Goal: Information Seeking & Learning: Find specific fact

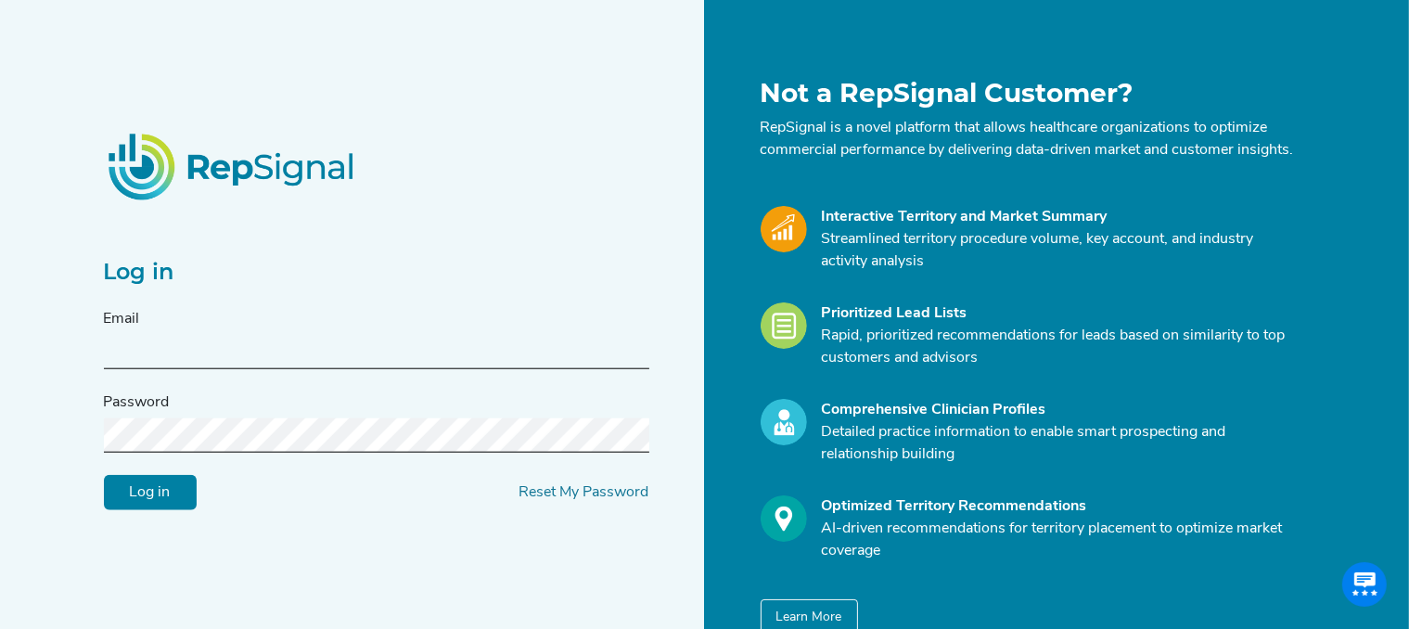
click at [199, 368] on input "text" at bounding box center [376, 352] width 545 height 34
click at [154, 346] on input "text" at bounding box center [376, 352] width 545 height 34
type input "[PERSON_NAME][EMAIL_ADDRESS][PERSON_NAME][DOMAIN_NAME]"
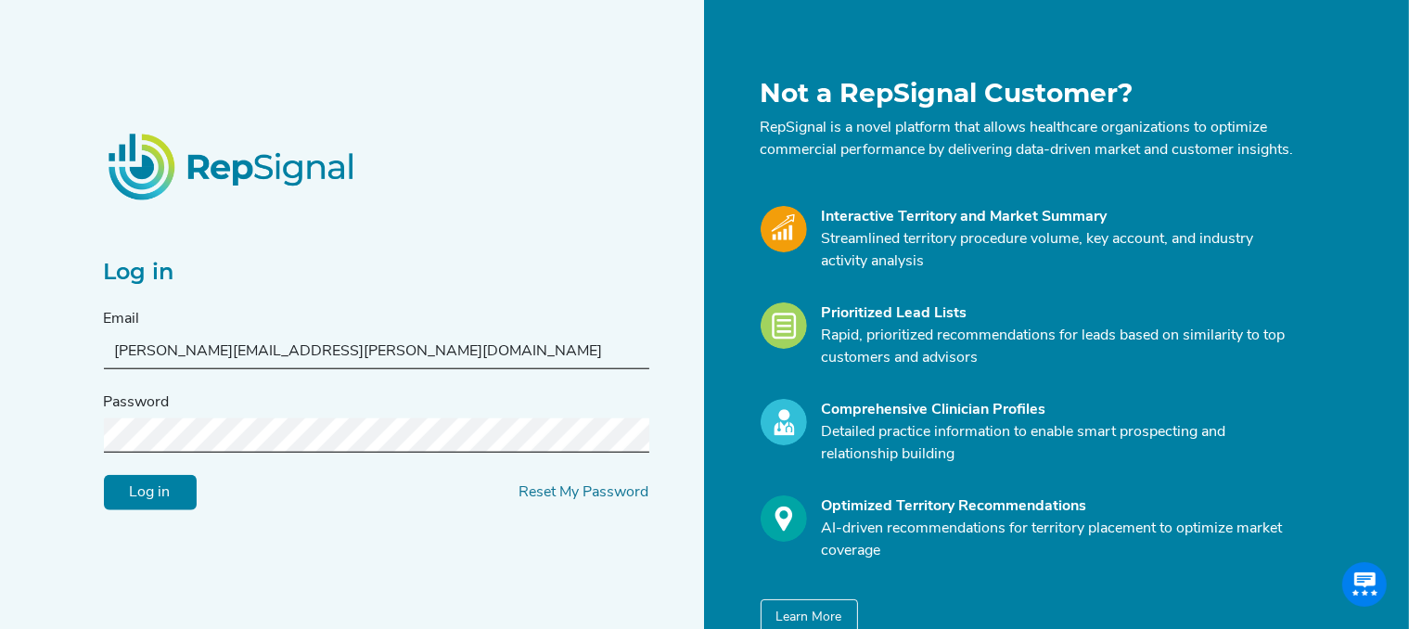
click at [144, 503] on input "Log in" at bounding box center [150, 492] width 93 height 35
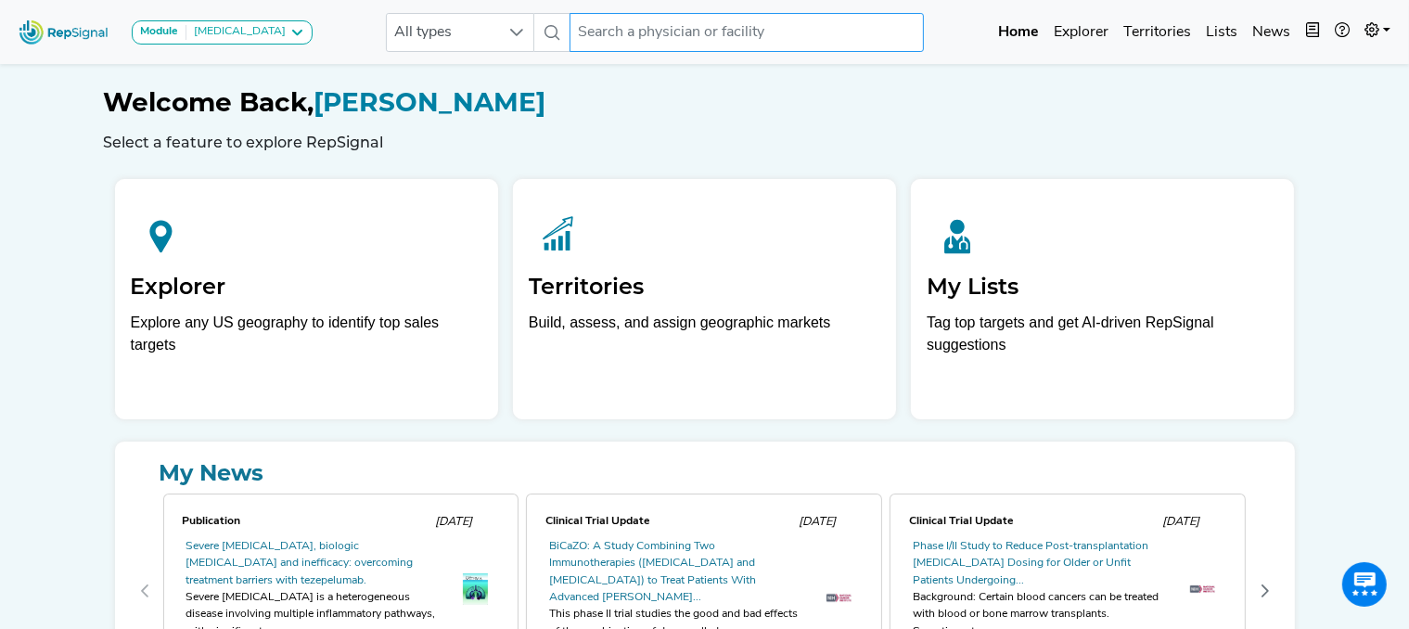
click at [720, 25] on input "text" at bounding box center [746, 32] width 354 height 39
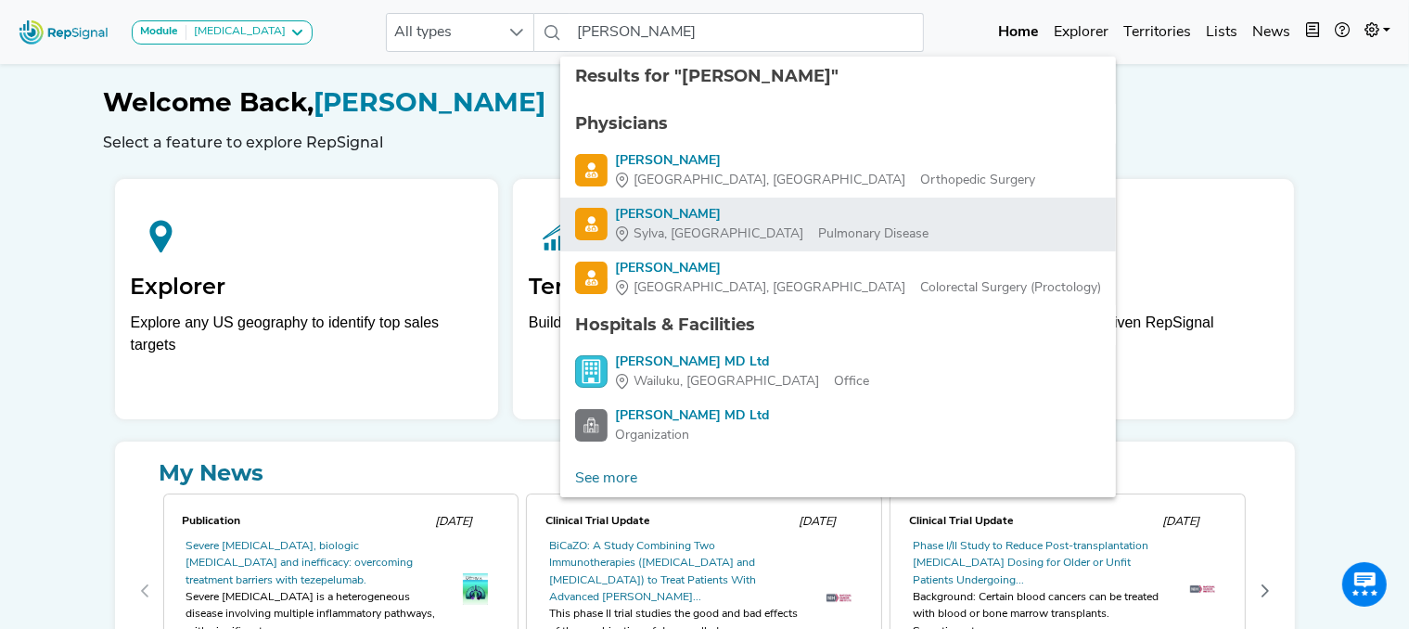
click at [694, 225] on div "Sylva, NC Pulmonary Disease" at bounding box center [771, 233] width 313 height 19
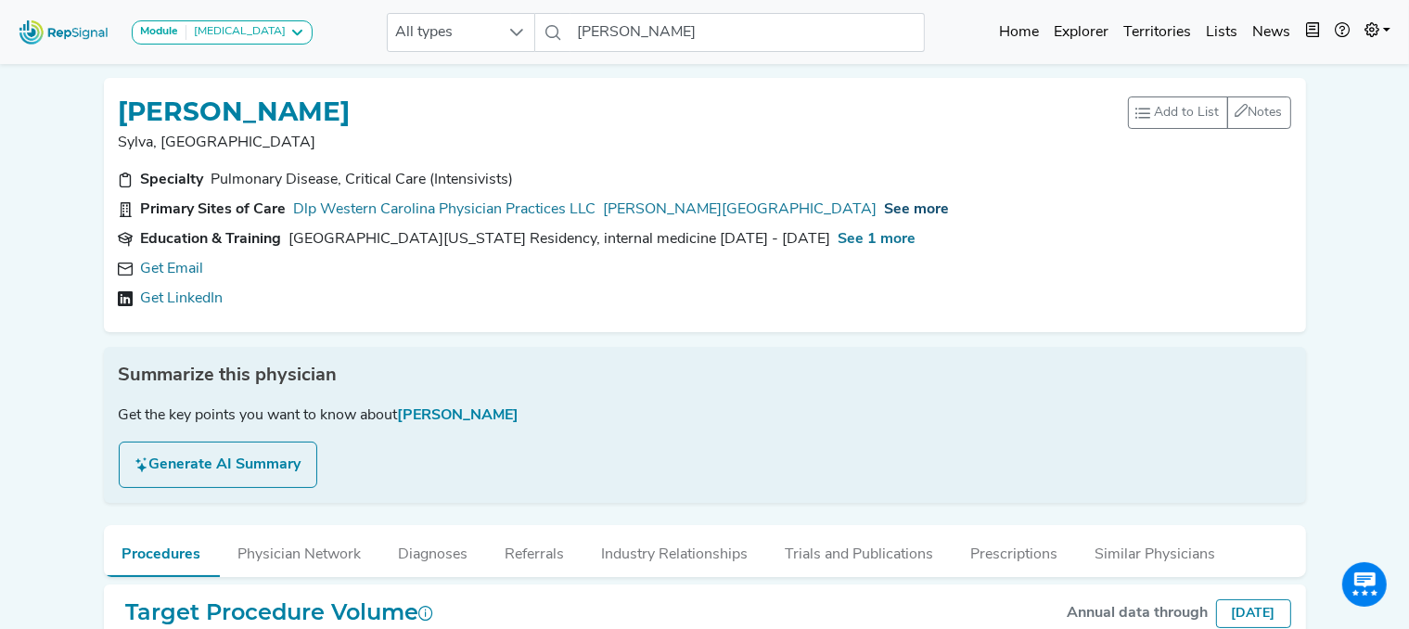
click at [885, 211] on span "See more" at bounding box center [917, 209] width 65 height 15
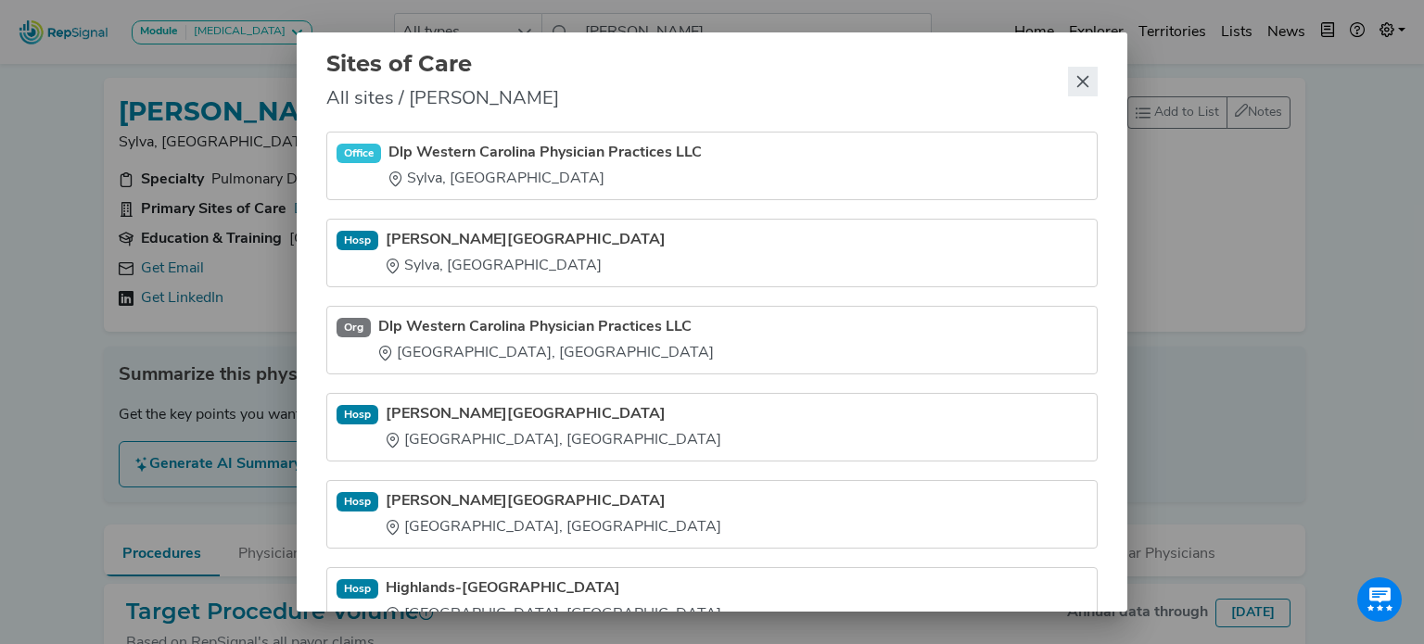
click at [1081, 81] on icon "Close" at bounding box center [1084, 82] width 12 height 12
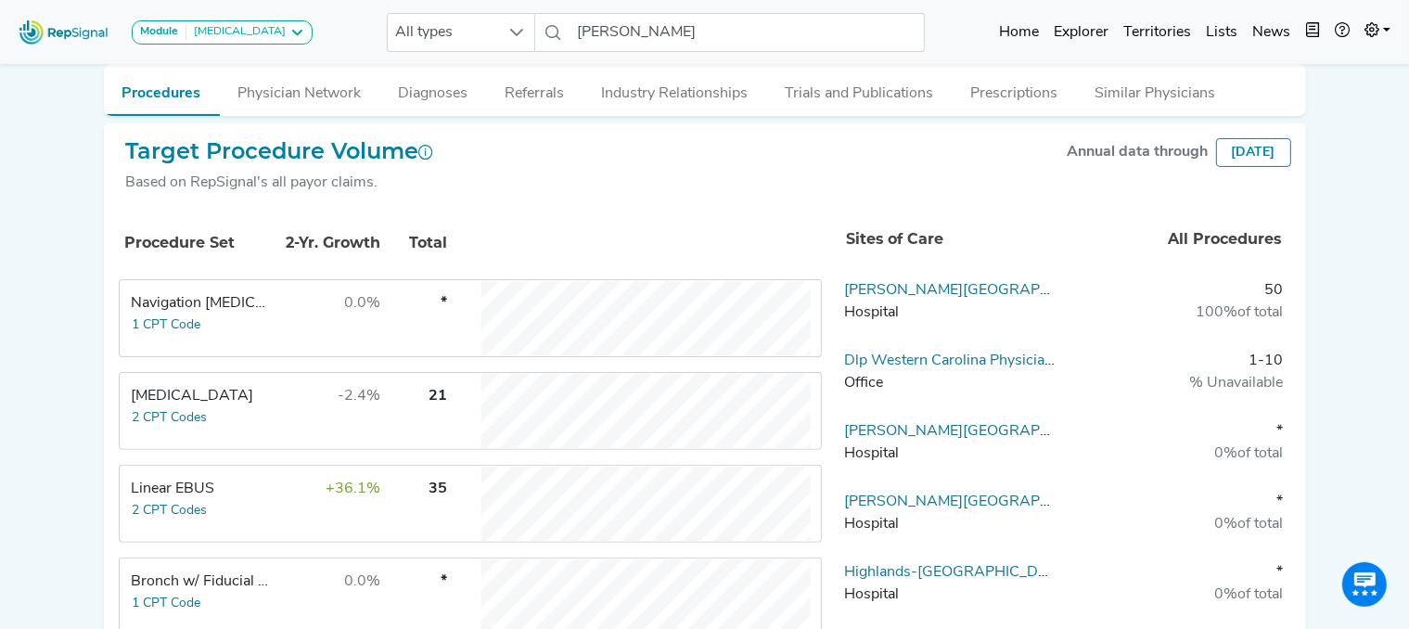
scroll to position [459, 0]
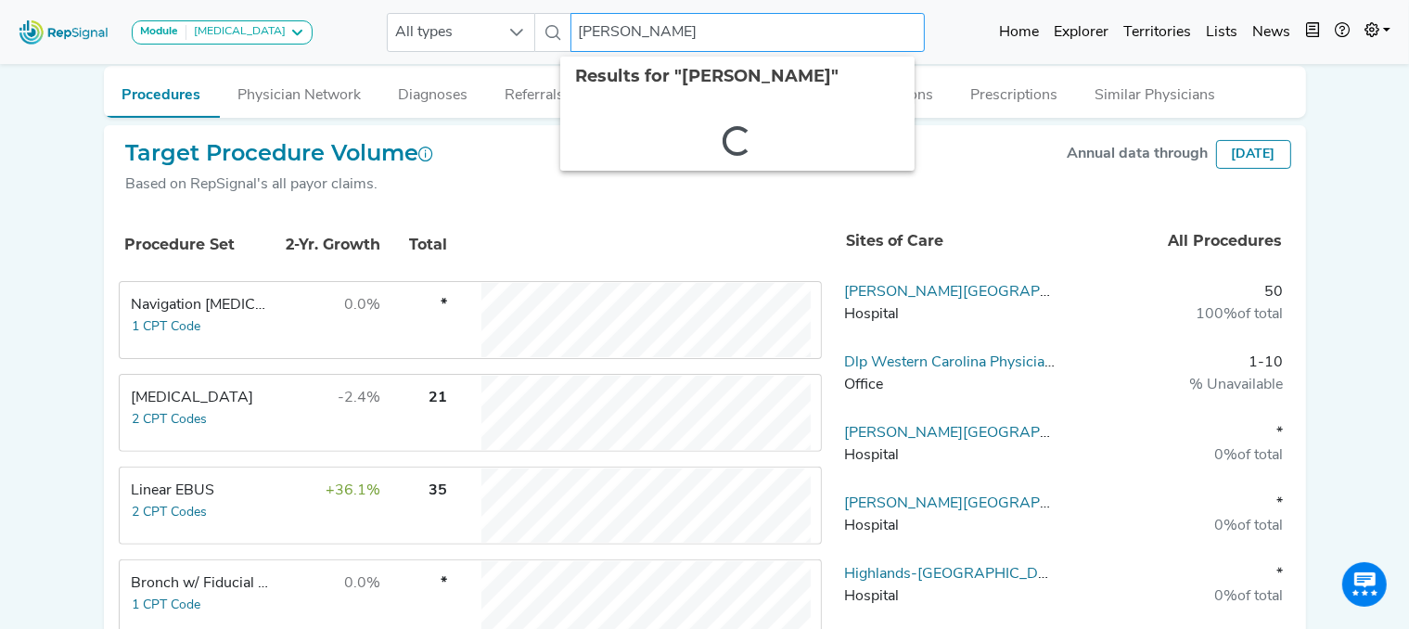
drag, startPoint x: 769, startPoint y: 30, endPoint x: 370, endPoint y: 23, distance: 398.8
click at [370, 23] on div "Module [MEDICAL_DATA] [MEDICAL_DATA] Disposable Bronchoscope SBRT SPE TTNA [MED…" at bounding box center [704, 31] width 1409 height 49
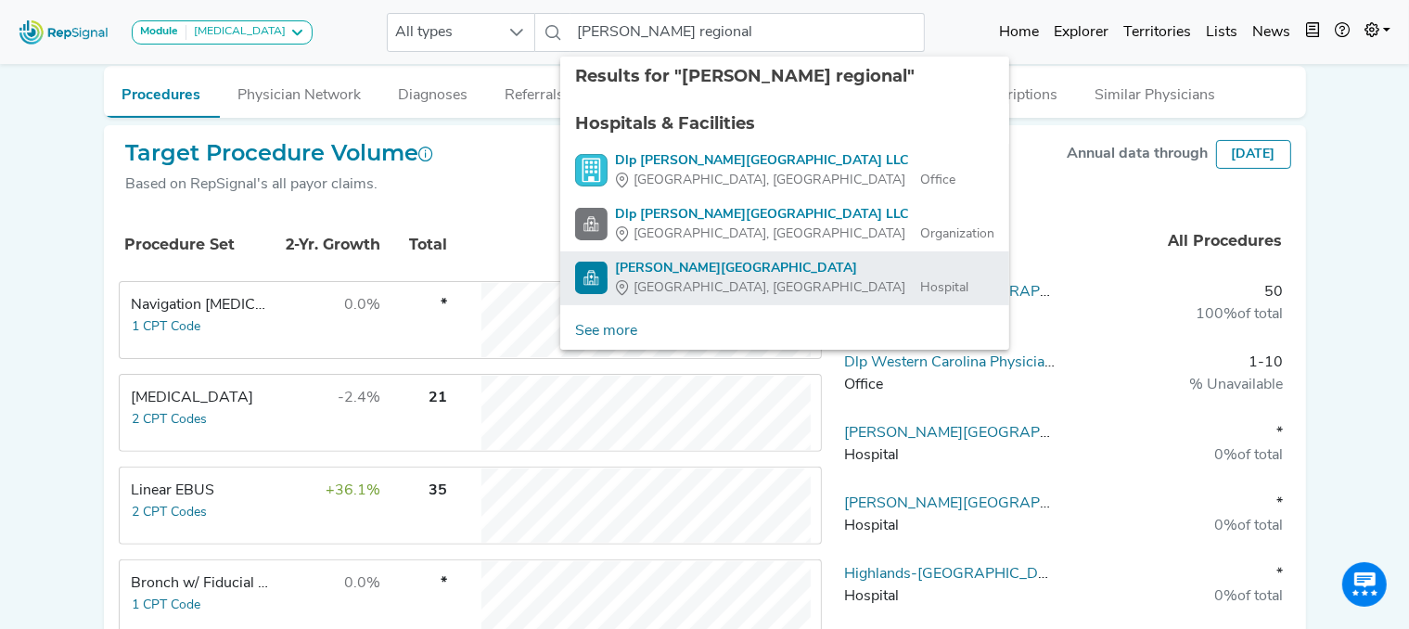
click at [691, 274] on div "[PERSON_NAME][GEOGRAPHIC_DATA]" at bounding box center [791, 268] width 353 height 19
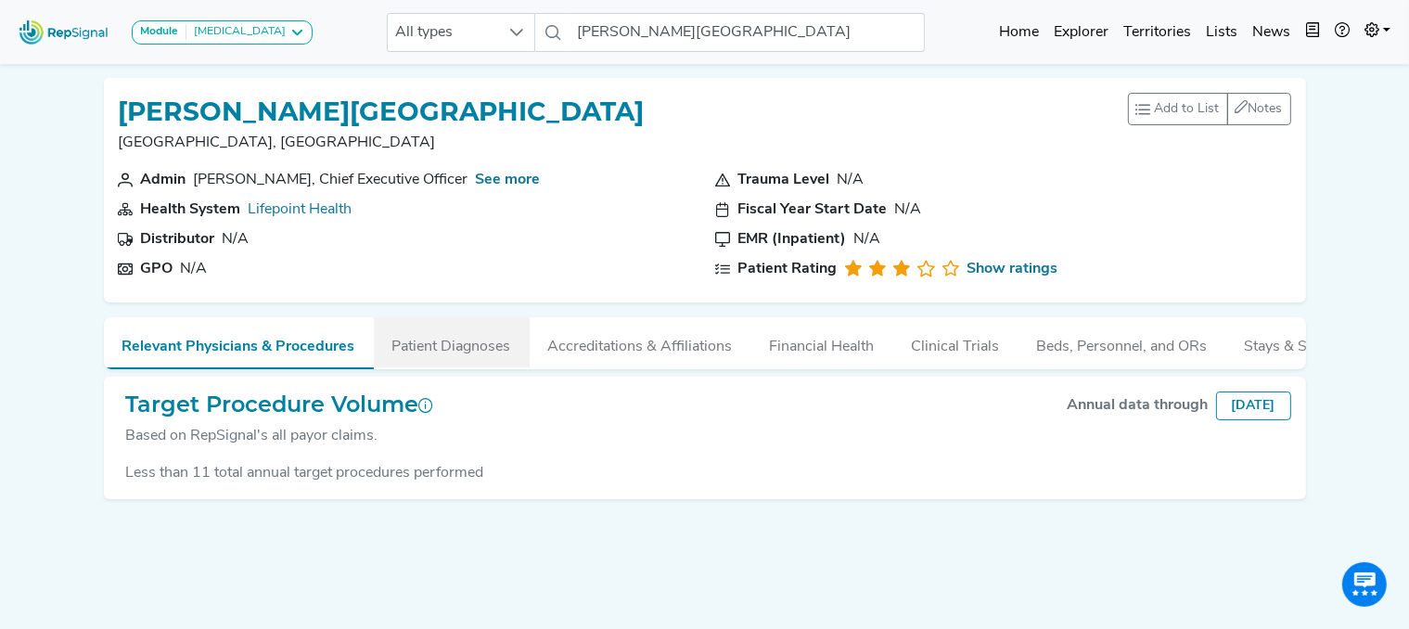
click at [470, 340] on button "Patient Diagnoses" at bounding box center [452, 342] width 156 height 50
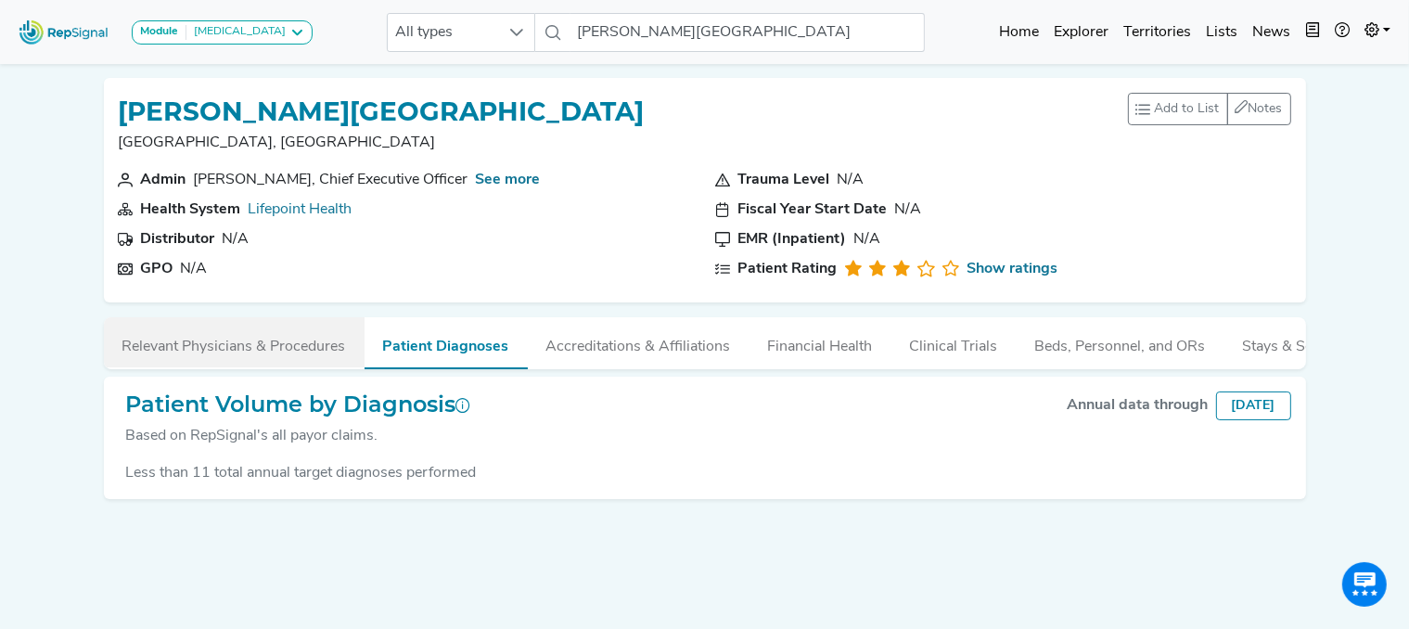
click at [304, 352] on button "Relevant Physicians & Procedures" at bounding box center [234, 342] width 261 height 50
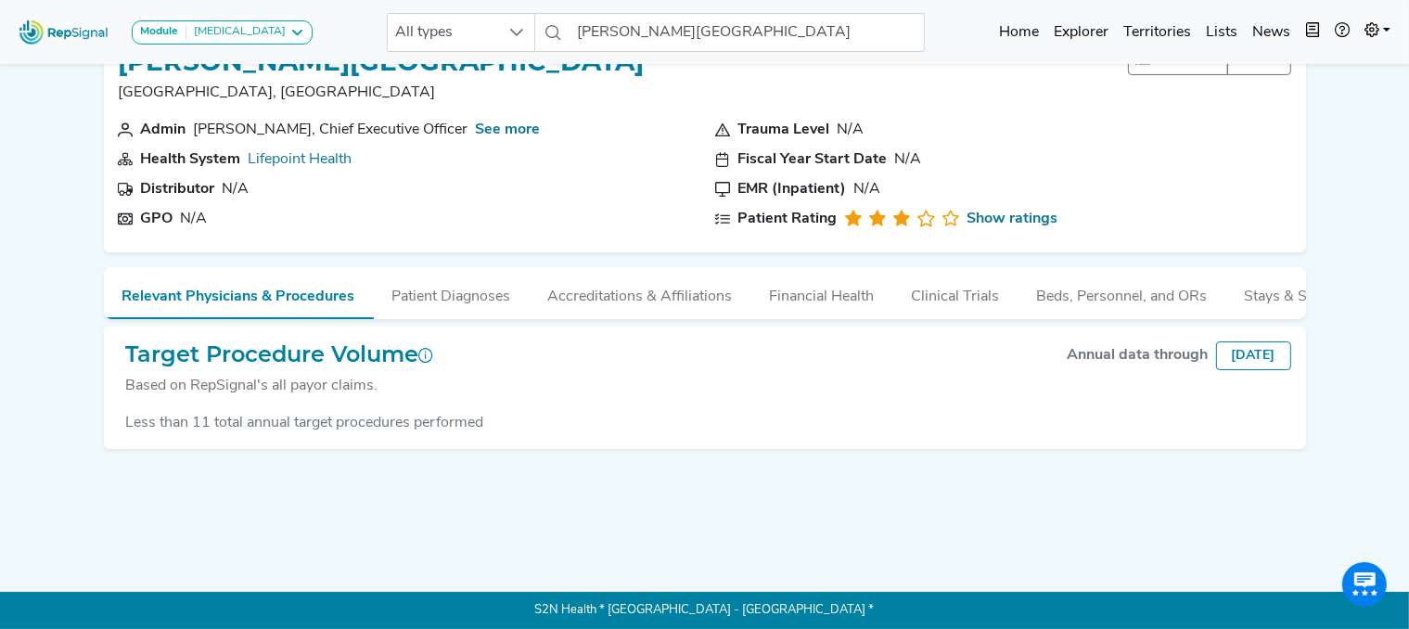
scroll to position [63, 15]
click at [1094, 293] on button "Beds, Personnel, and ORs" at bounding box center [1122, 292] width 208 height 50
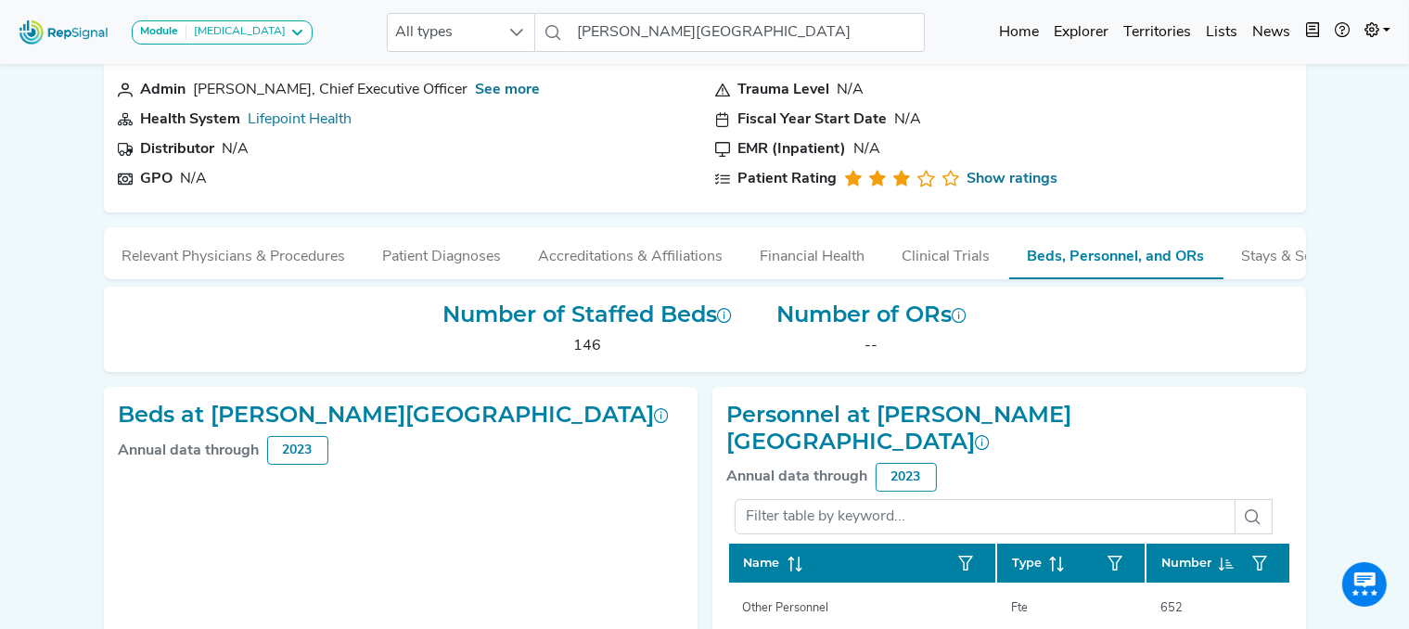
scroll to position [0, 15]
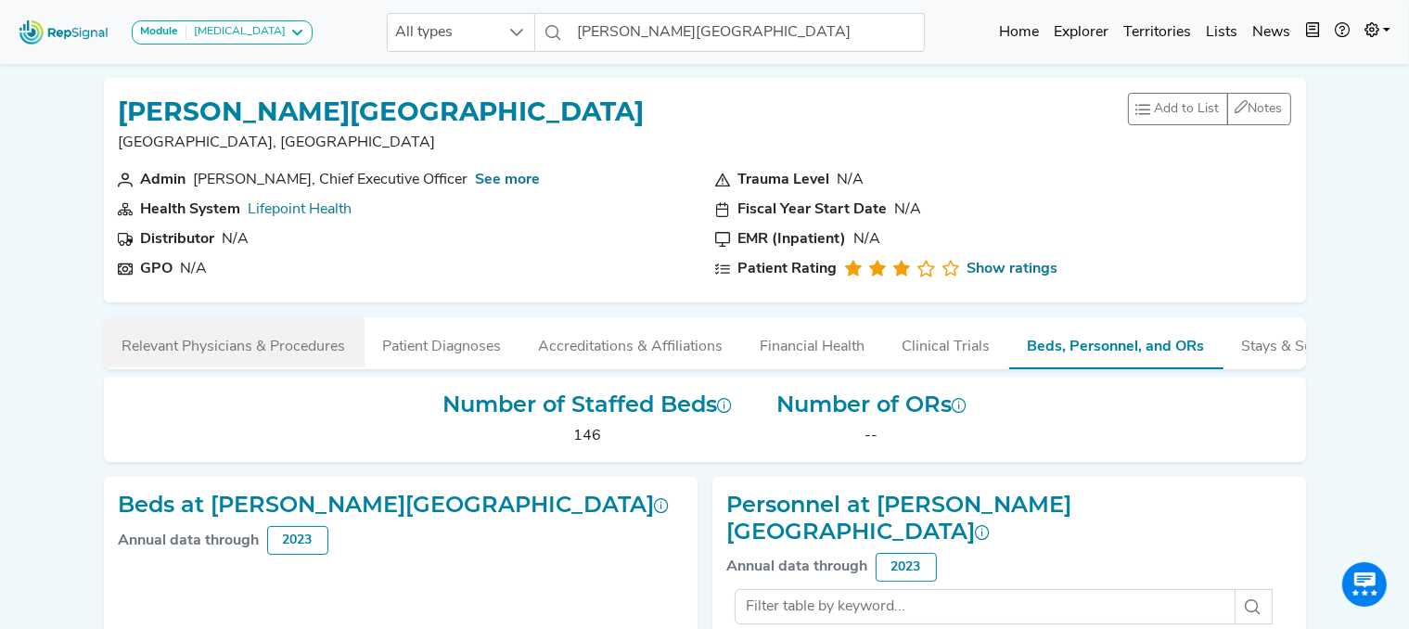
click at [215, 338] on button "Relevant Physicians & Procedures" at bounding box center [234, 342] width 261 height 50
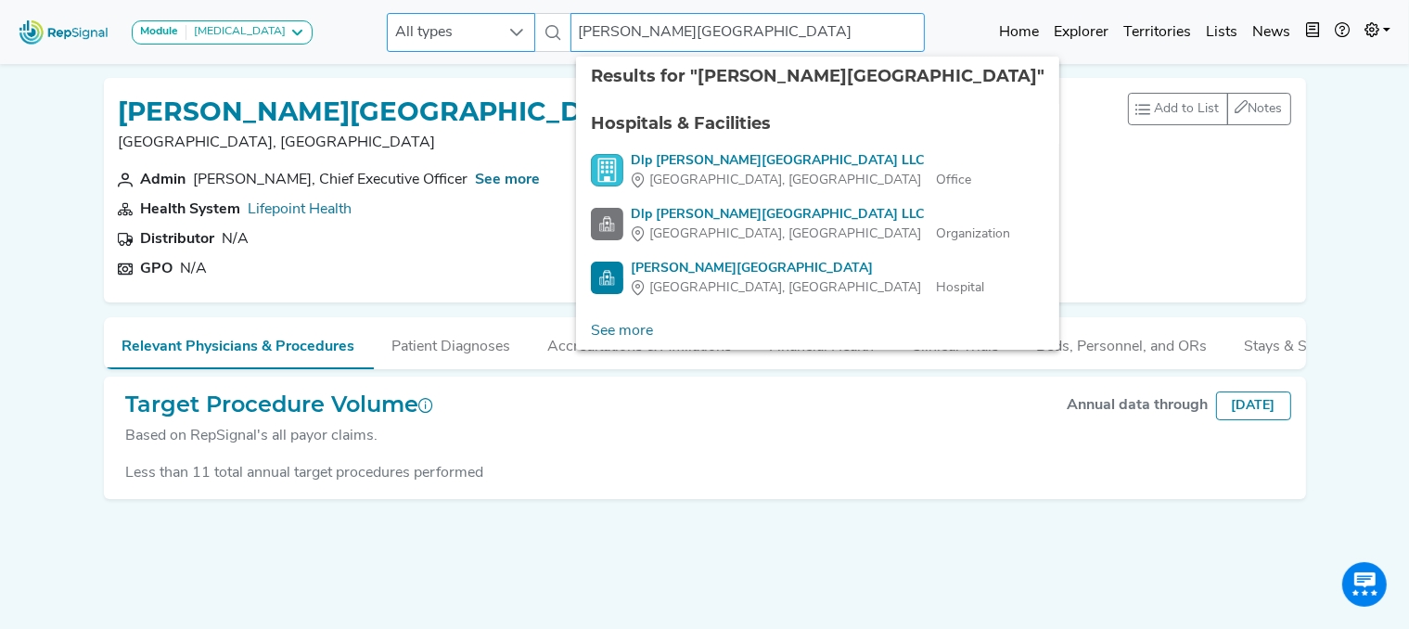
drag, startPoint x: 810, startPoint y: 32, endPoint x: 507, endPoint y: 41, distance: 303.3
click at [507, 41] on div "All types [PERSON_NAME][GEOGRAPHIC_DATA] 4 results are available" at bounding box center [656, 32] width 538 height 39
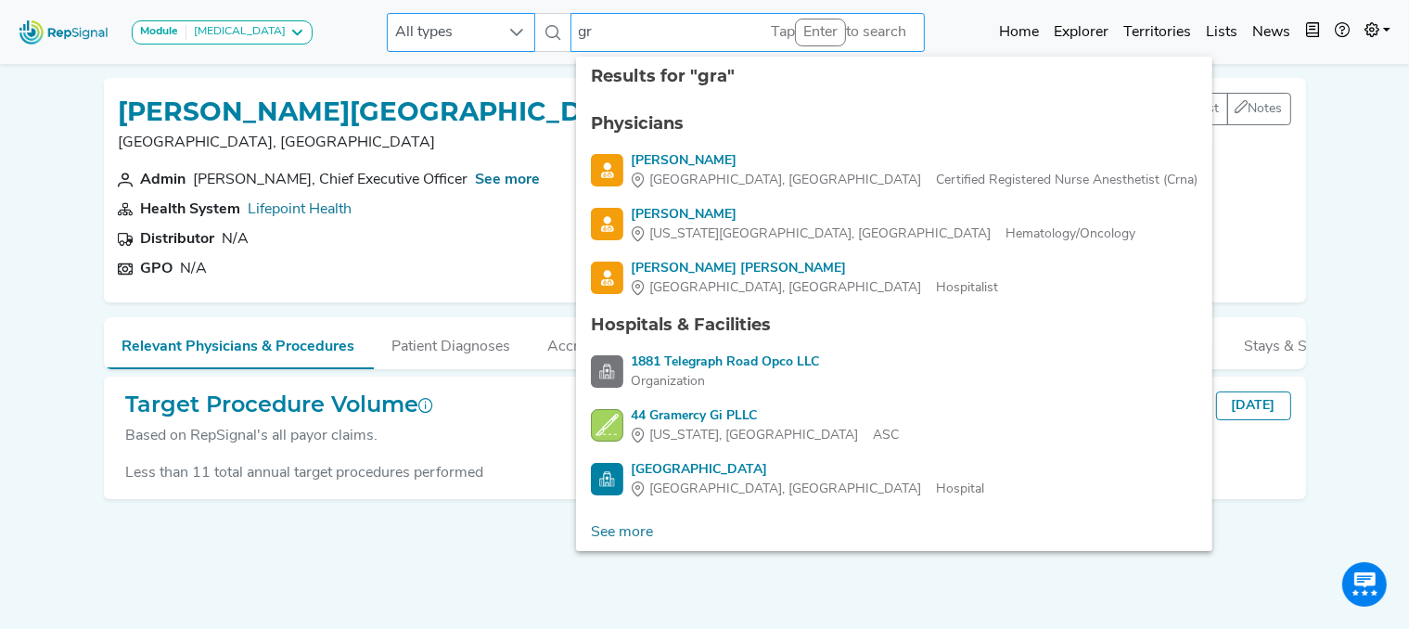
type input "g"
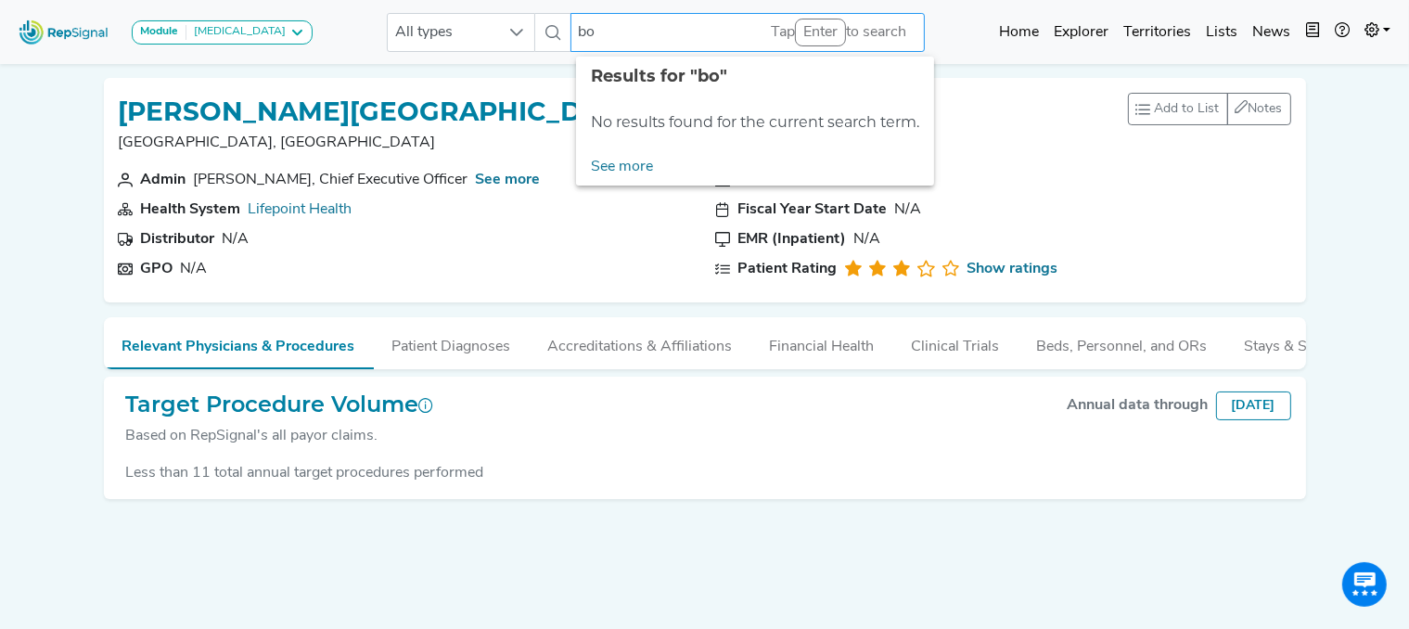
type input "b"
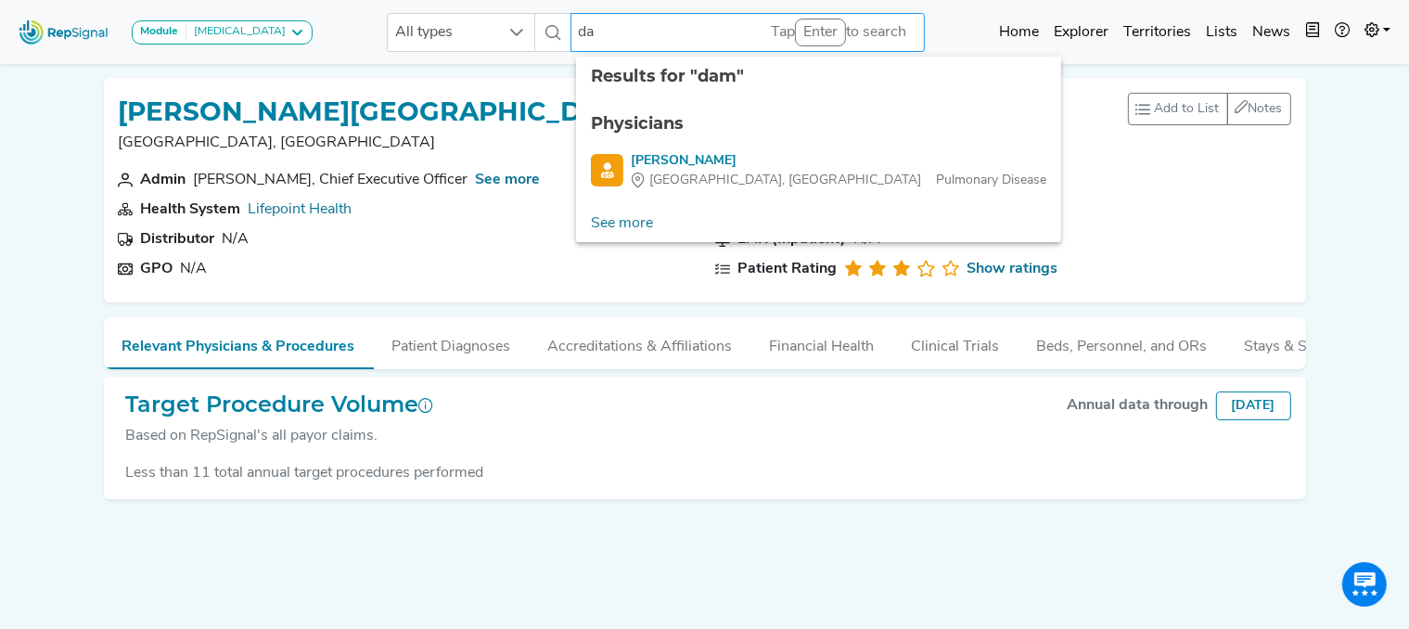
type input "d"
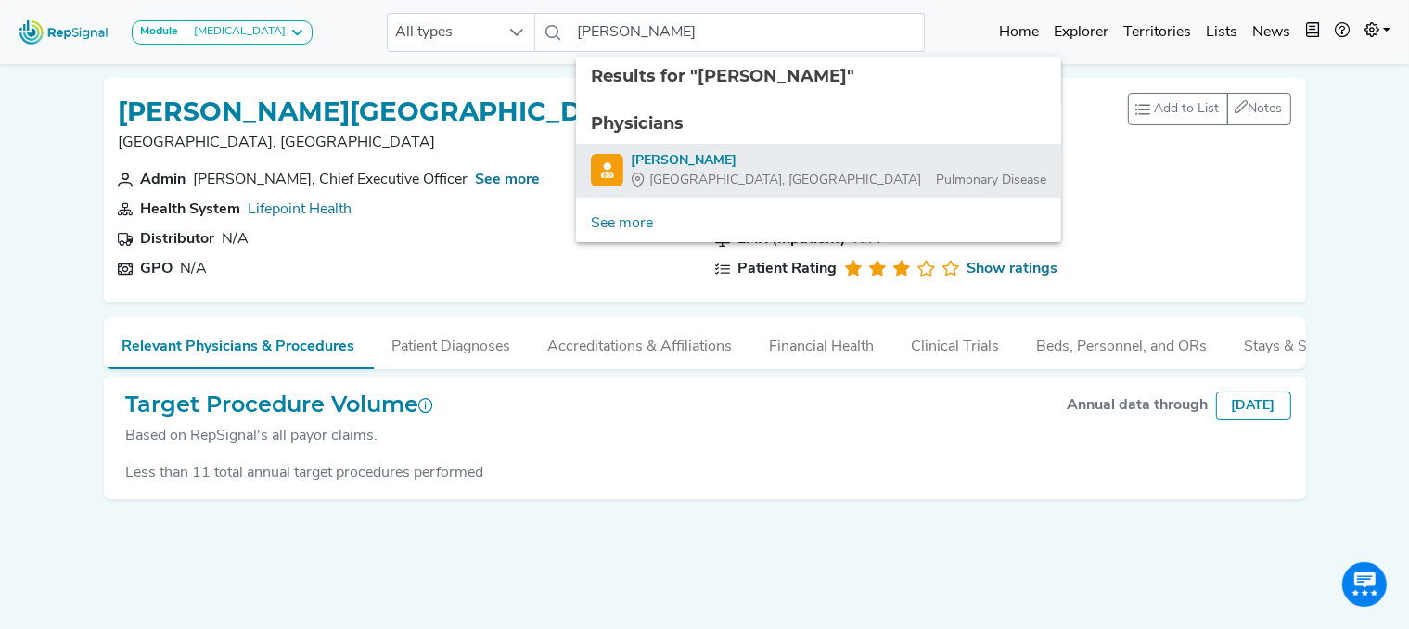
click at [653, 155] on div "[PERSON_NAME]" at bounding box center [838, 160] width 415 height 19
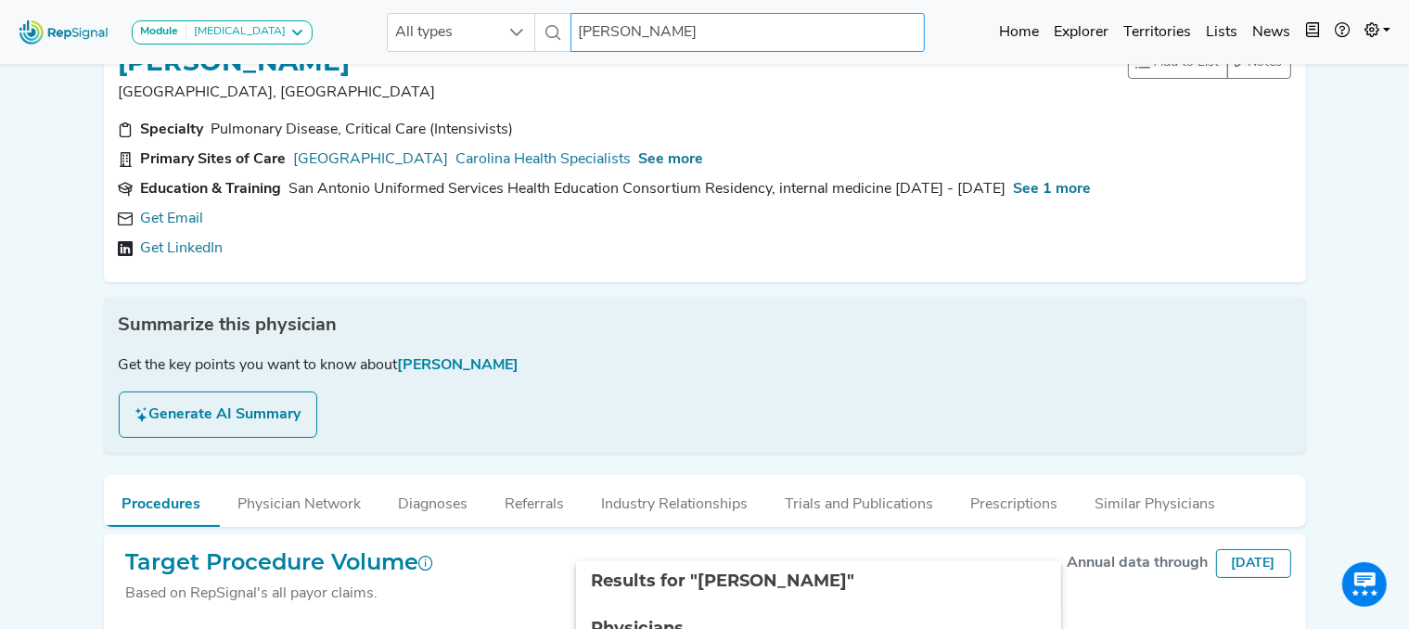
scroll to position [48, 15]
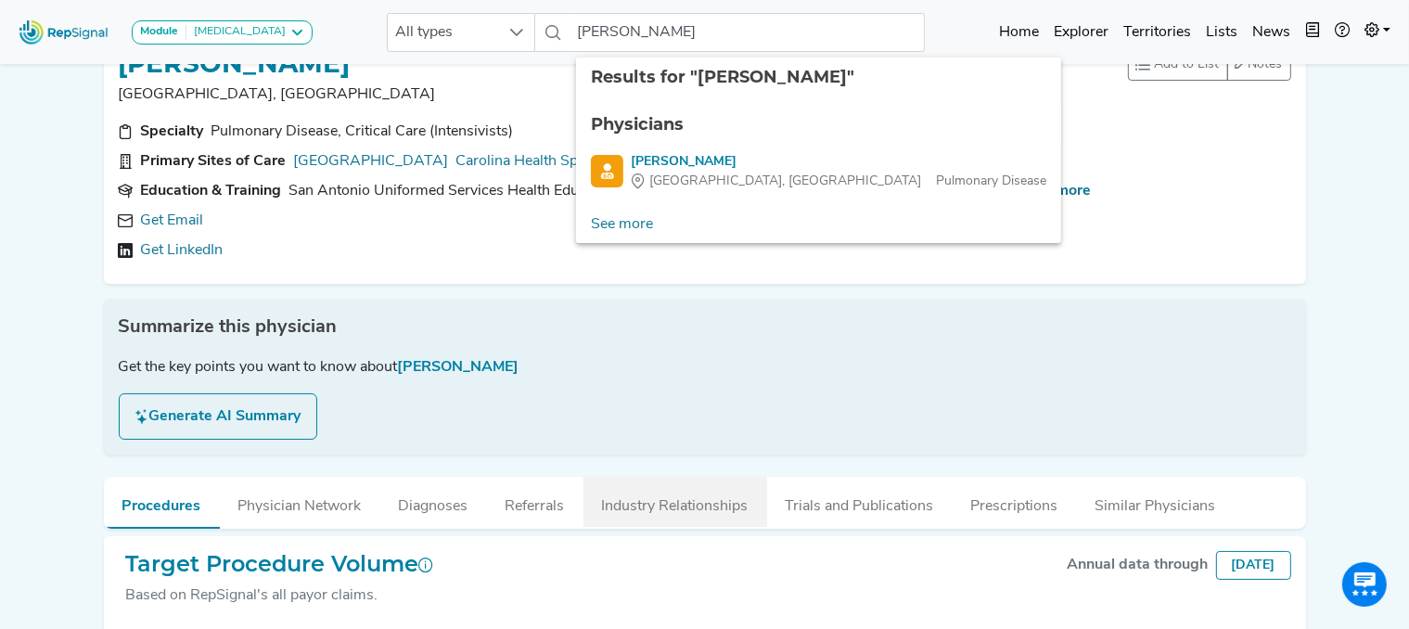
click at [658, 505] on button "Industry Relationships" at bounding box center [675, 502] width 184 height 50
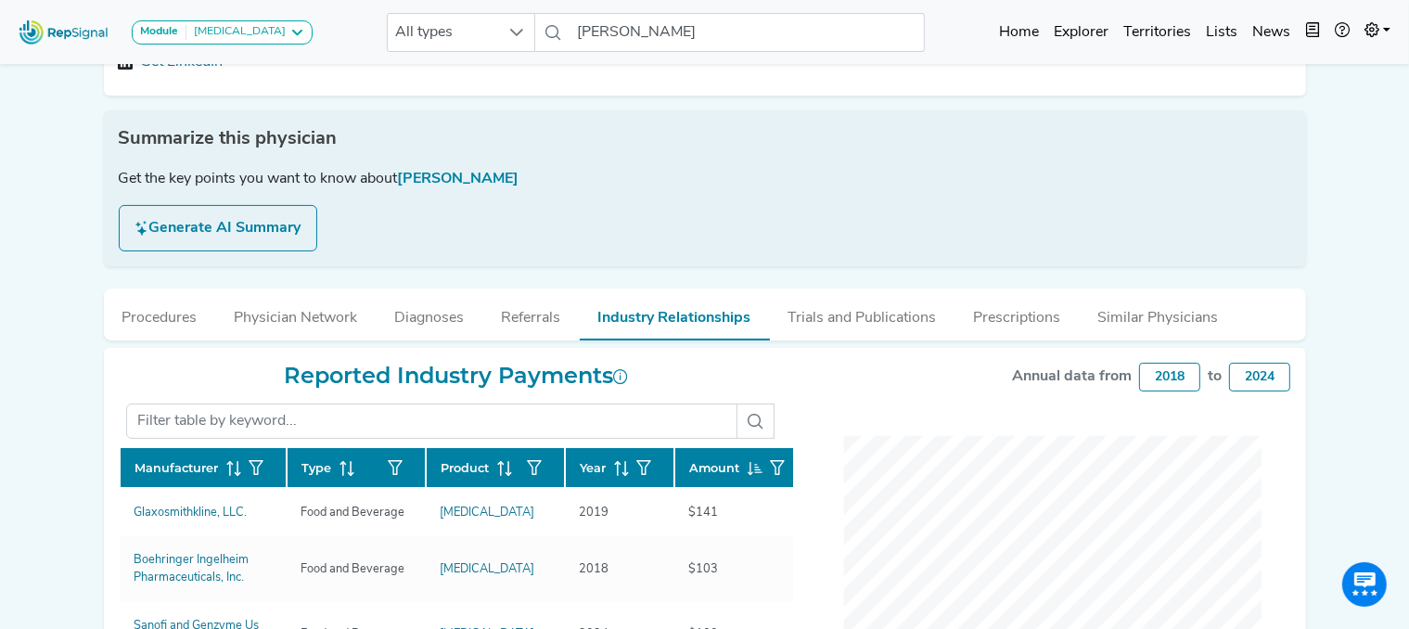
scroll to position [233, 15]
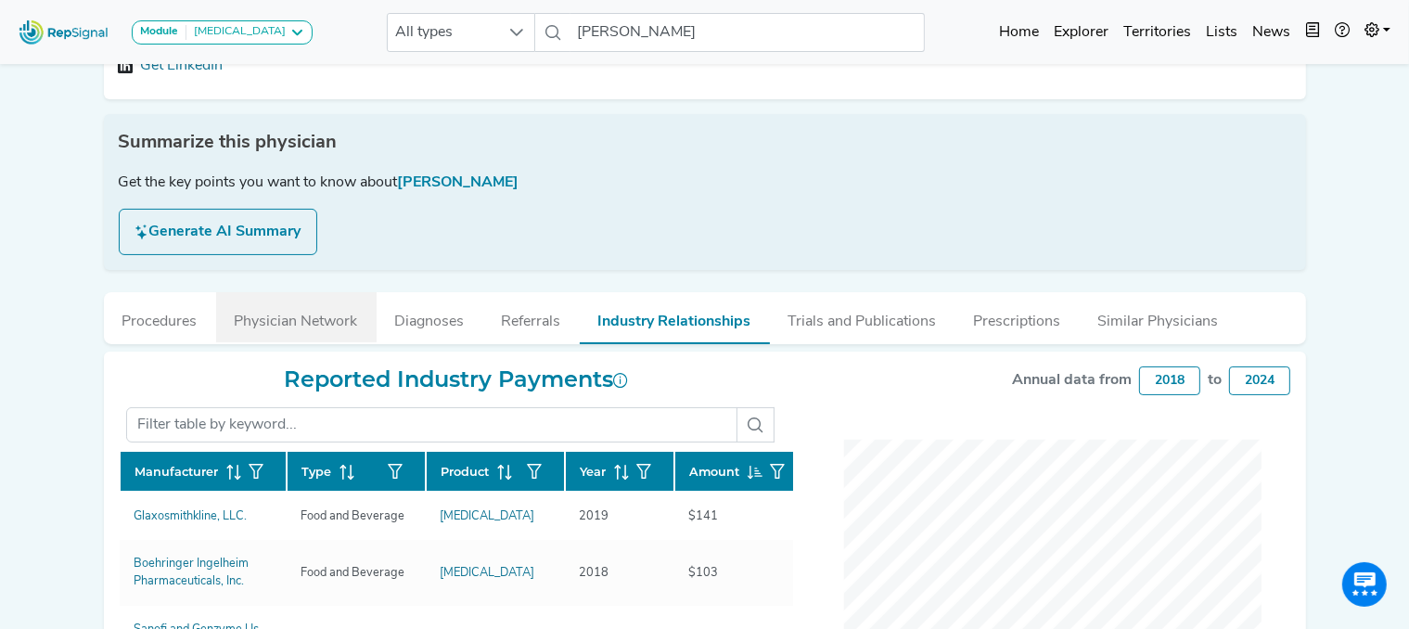
click at [269, 310] on button "Physician Network" at bounding box center [296, 317] width 160 height 50
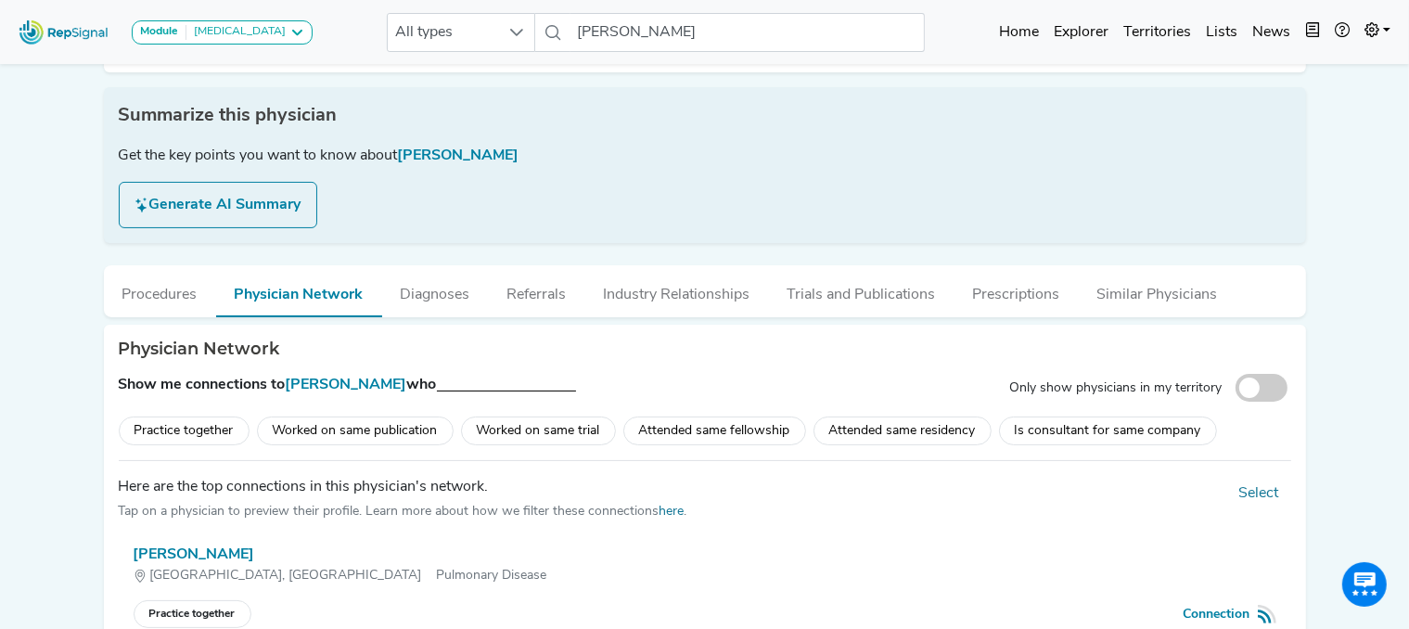
scroll to position [0, 15]
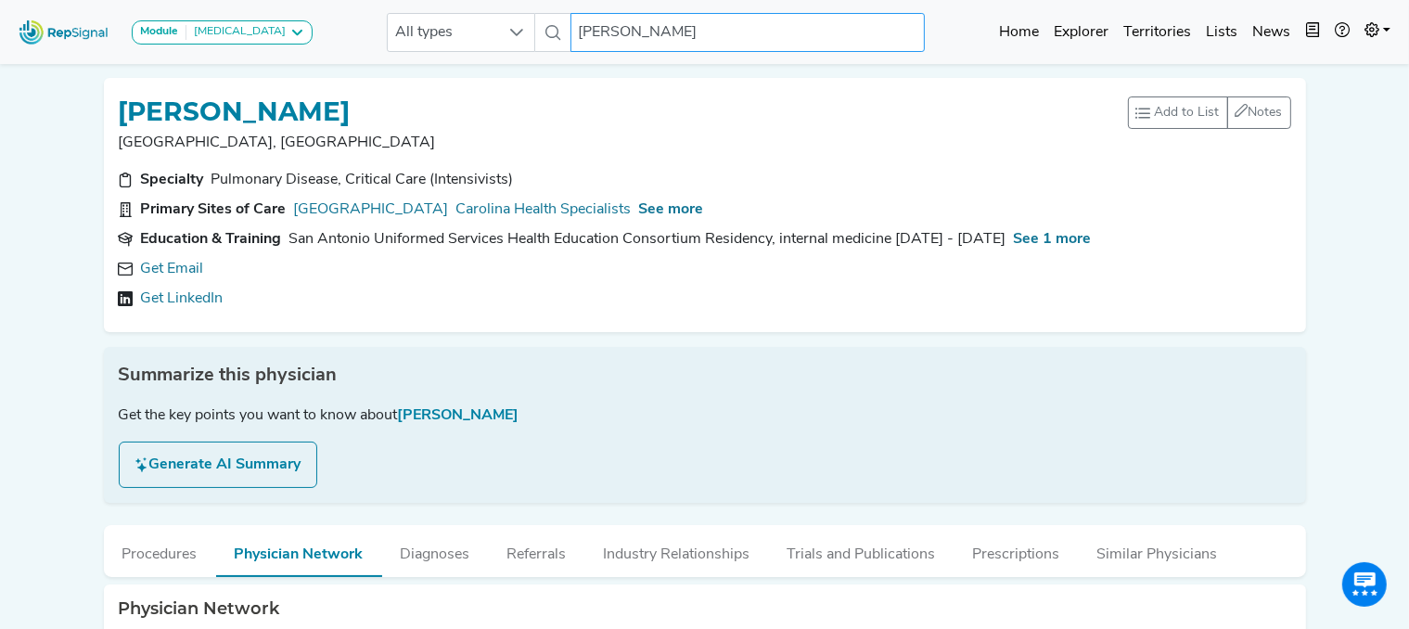
click at [674, 27] on input "[PERSON_NAME]" at bounding box center [747, 32] width 354 height 39
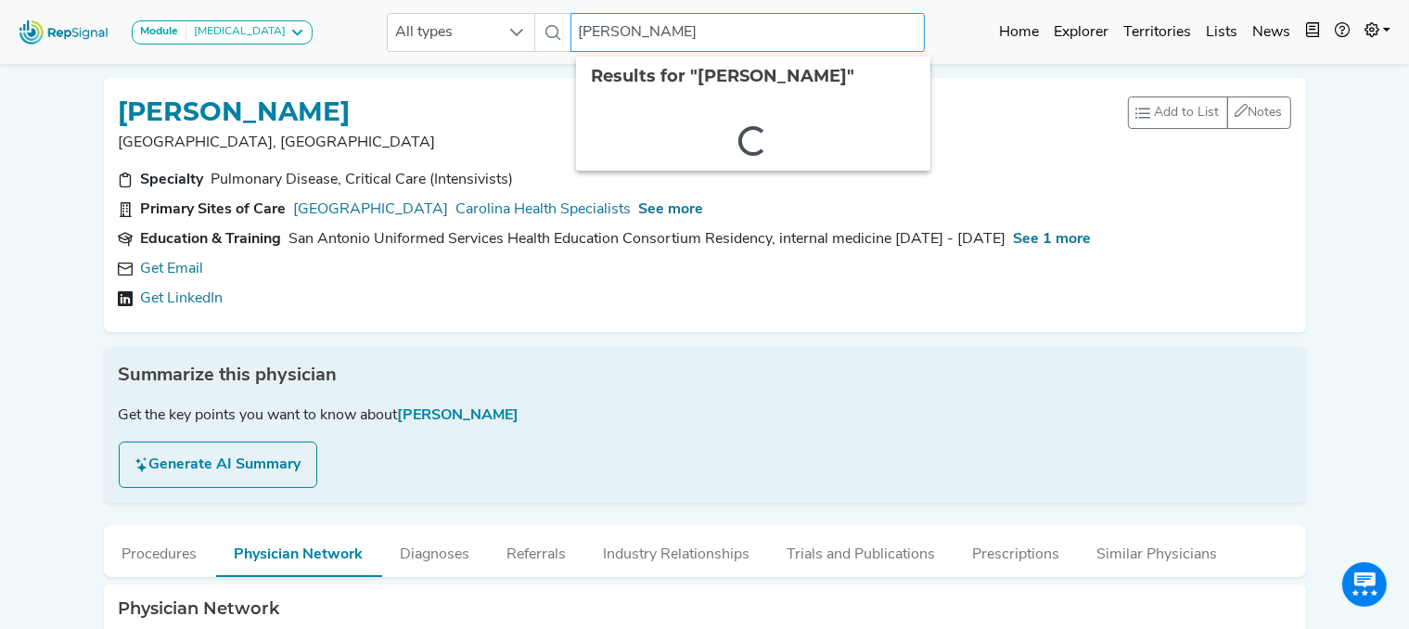
click at [674, 27] on input "[PERSON_NAME]" at bounding box center [747, 32] width 354 height 39
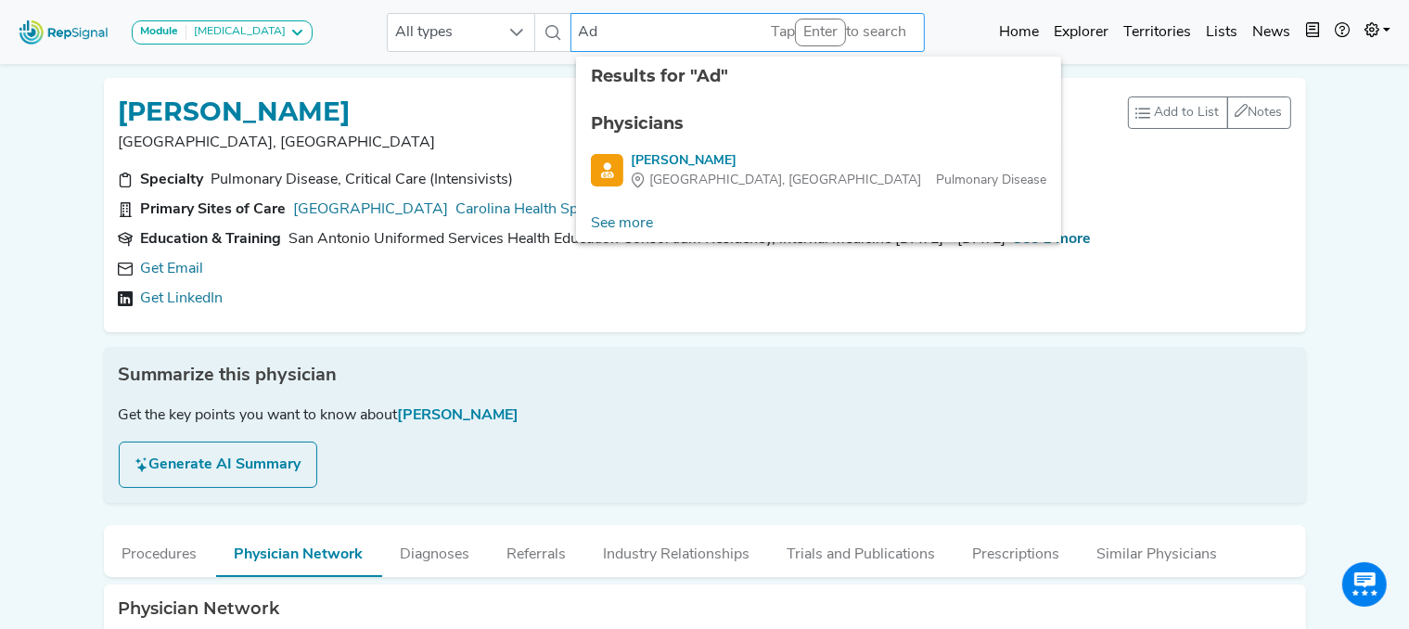
type input "A"
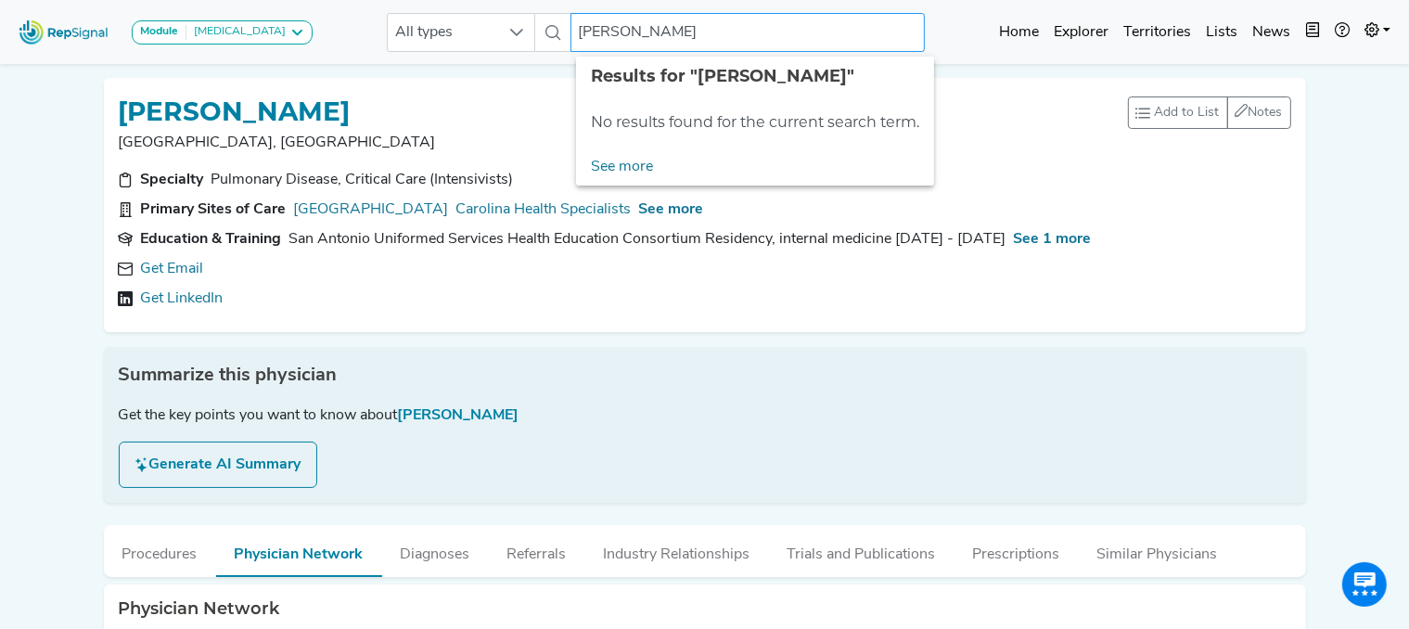
click at [606, 32] on input "[PERSON_NAME]" at bounding box center [747, 32] width 354 height 39
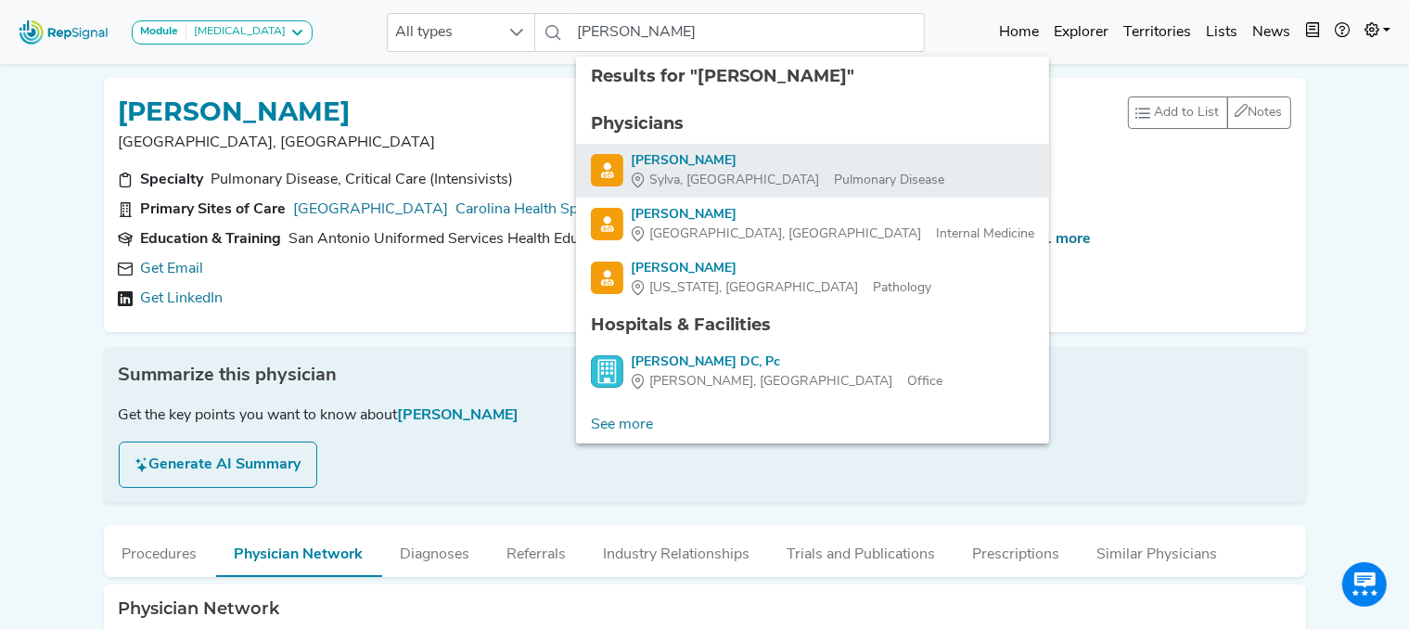
click at [666, 164] on div "[PERSON_NAME]" at bounding box center [787, 160] width 313 height 19
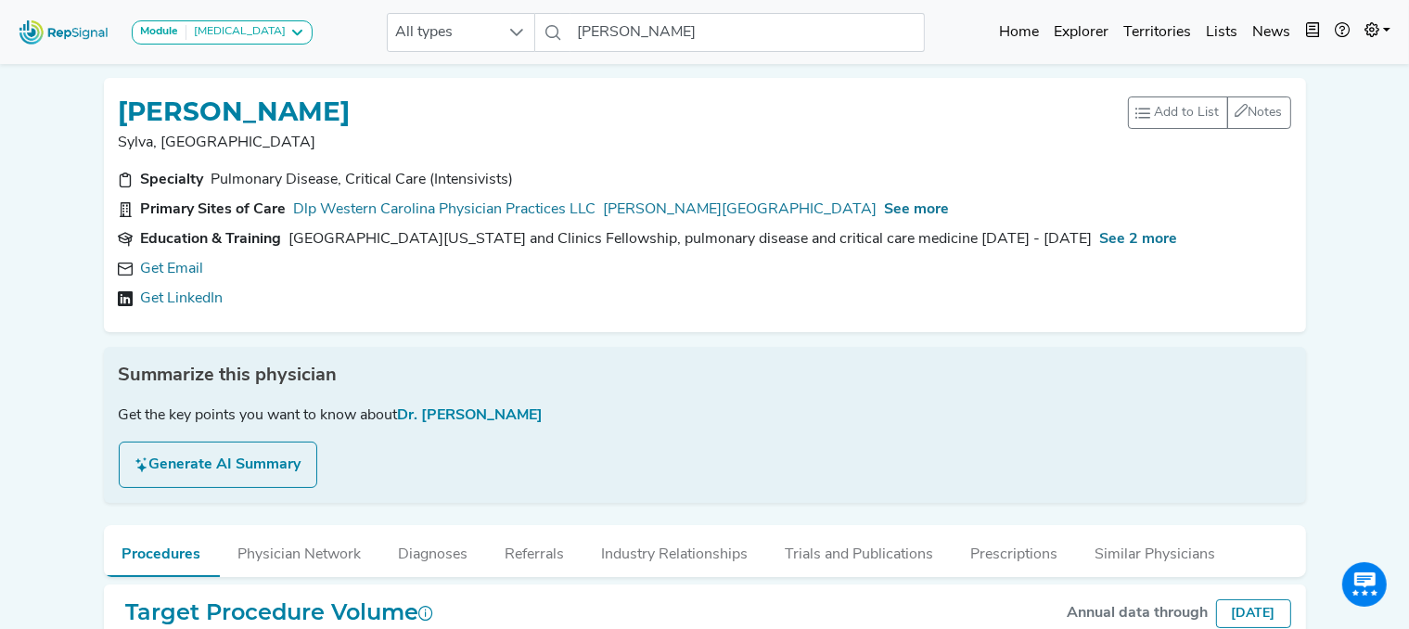
click at [666, 164] on div "[PERSON_NAME] [PERSON_NAME], [GEOGRAPHIC_DATA] Add to List Recent Lists: Starre…" at bounding box center [705, 205] width 1172 height 224
click at [167, 266] on link "Get Email" at bounding box center [172, 269] width 63 height 22
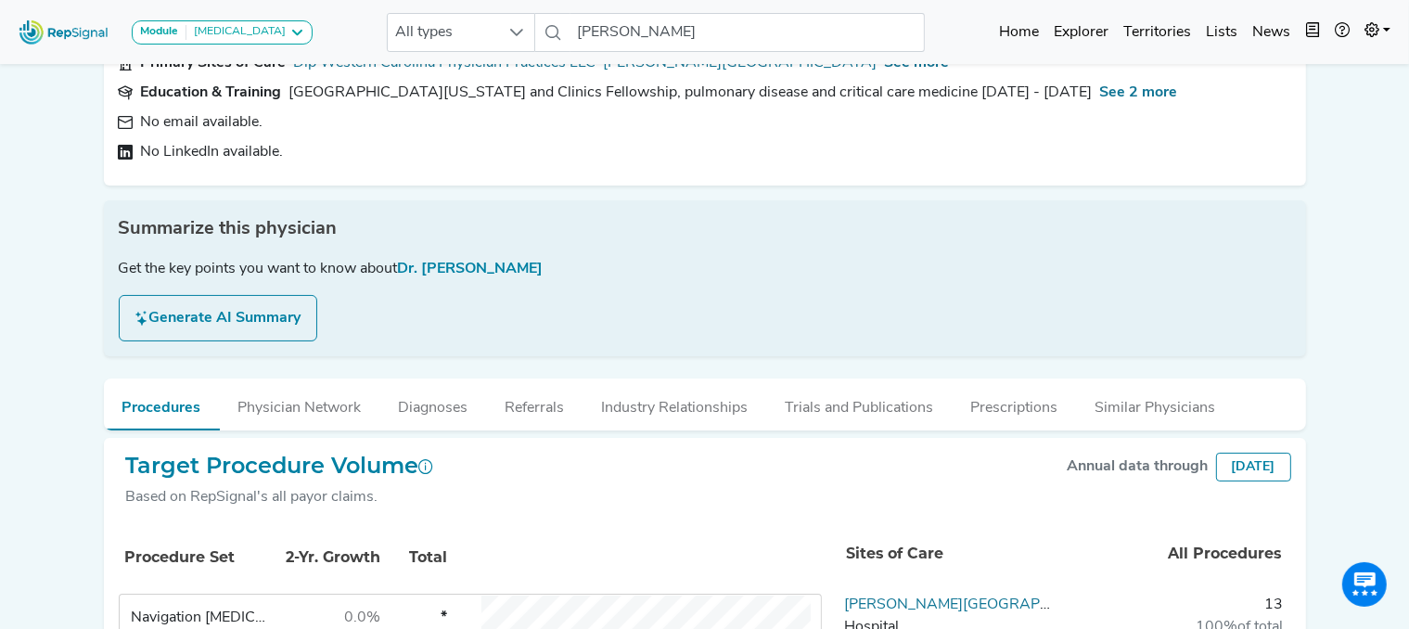
scroll to position [0, 8]
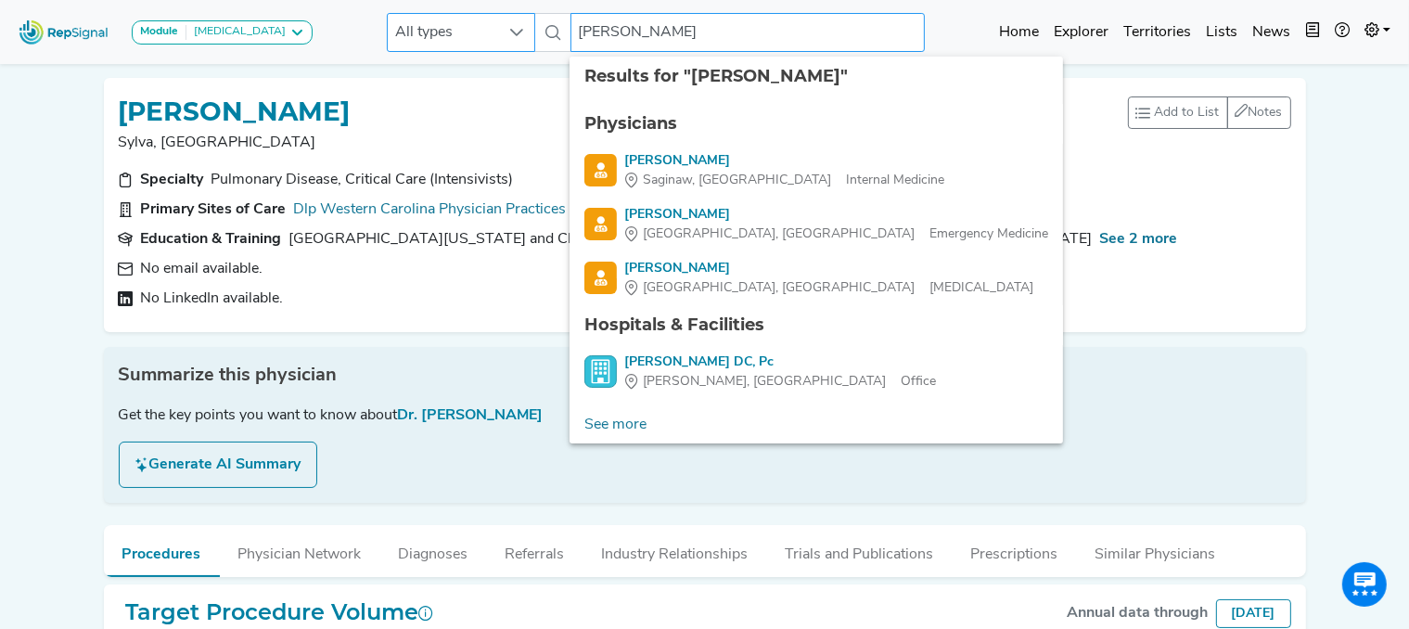
drag, startPoint x: 697, startPoint y: 29, endPoint x: 518, endPoint y: 16, distance: 179.4
click at [518, 16] on div "All types [PERSON_NAME] 6 results are available" at bounding box center [656, 32] width 538 height 39
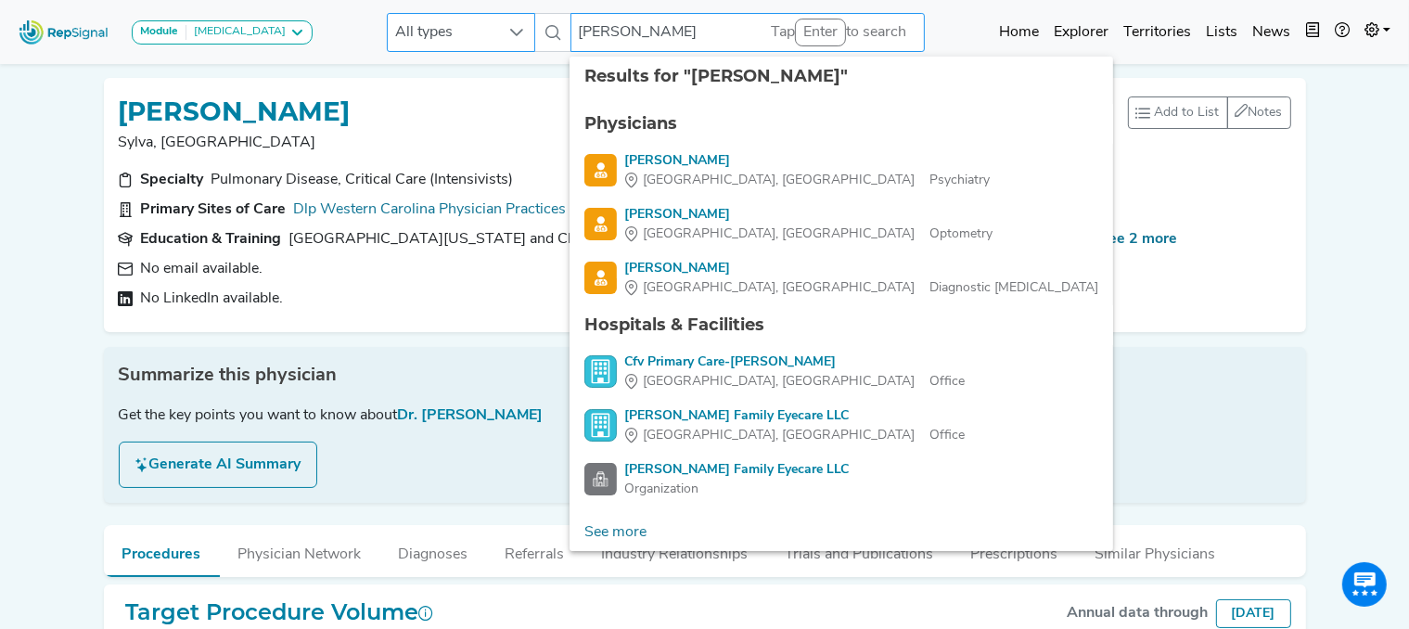
drag, startPoint x: 633, startPoint y: 30, endPoint x: 493, endPoint y: 29, distance: 140.0
click at [493, 29] on div "All types [PERSON_NAME] 8 results are available" at bounding box center [656, 32] width 538 height 39
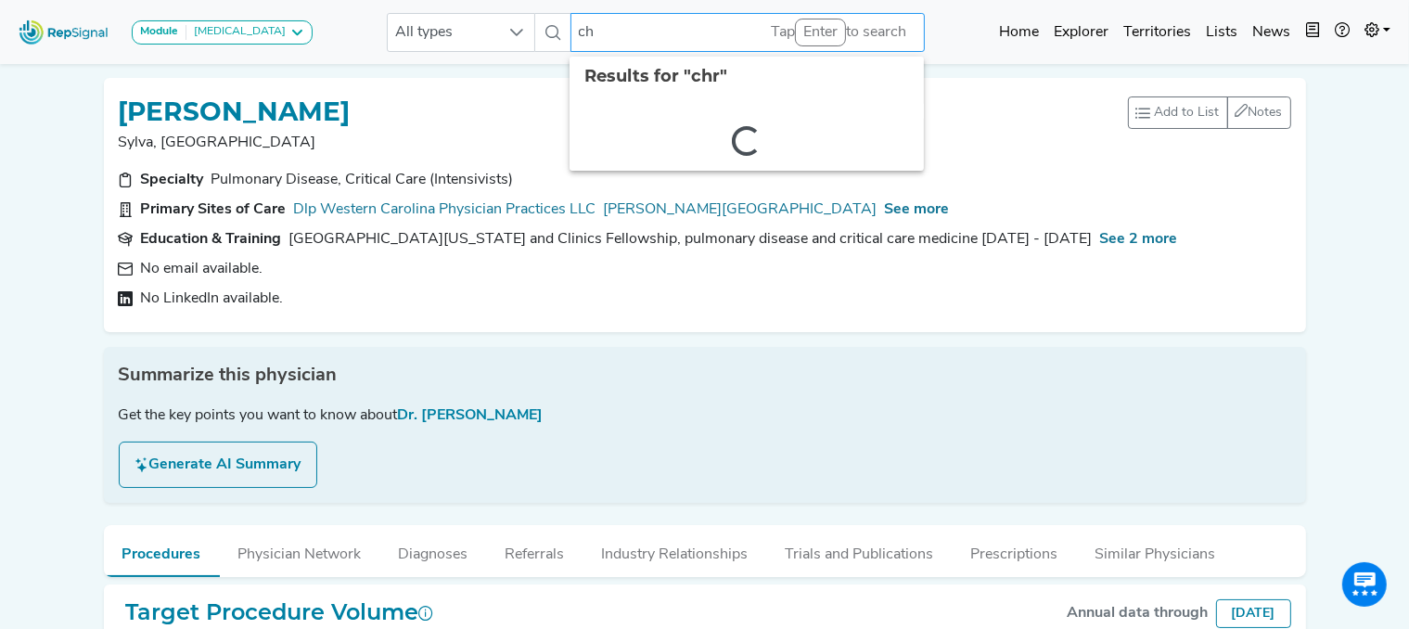
type input "c"
type input "k"
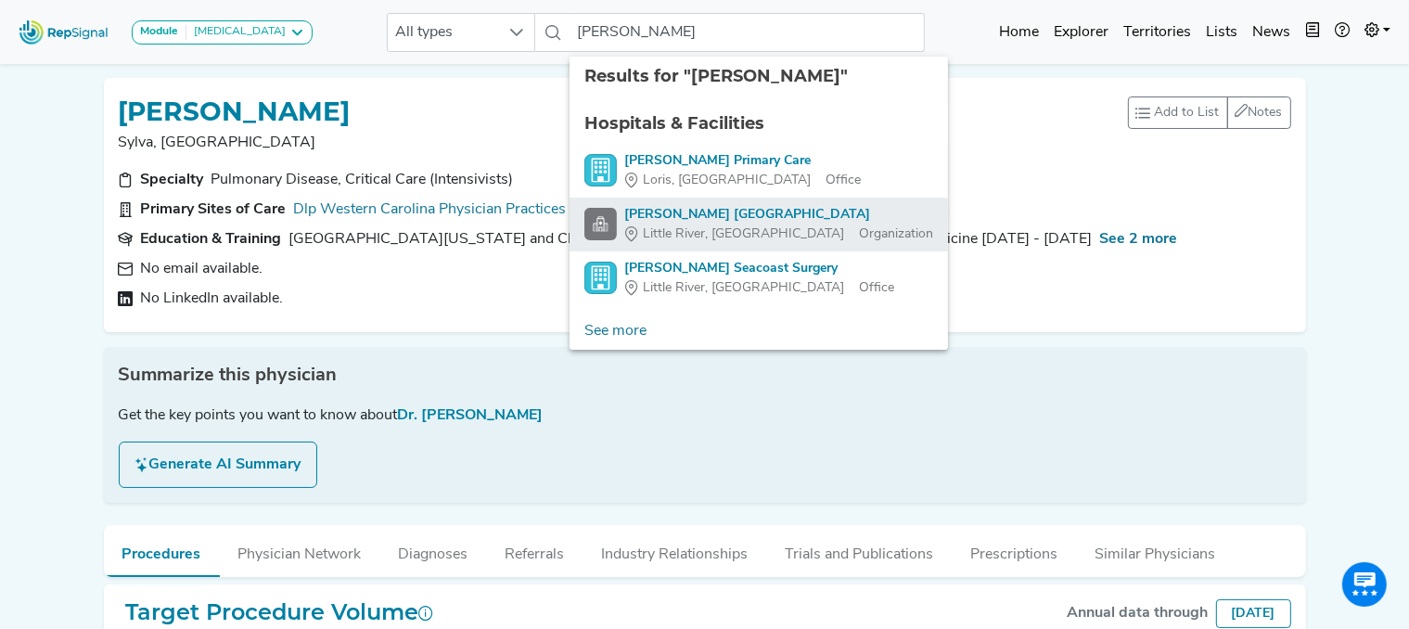
click at [722, 211] on div "[PERSON_NAME] [GEOGRAPHIC_DATA]" at bounding box center [778, 214] width 309 height 19
type input "[PERSON_NAME] [GEOGRAPHIC_DATA]"
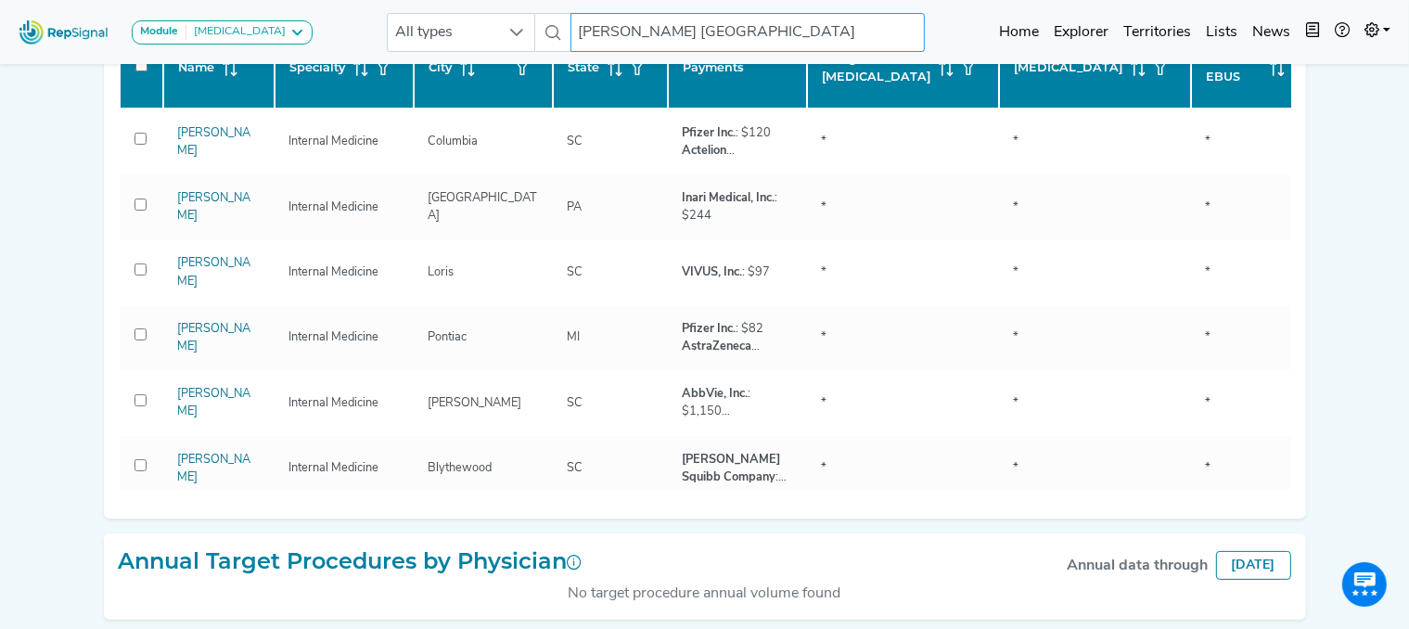
scroll to position [391, 8]
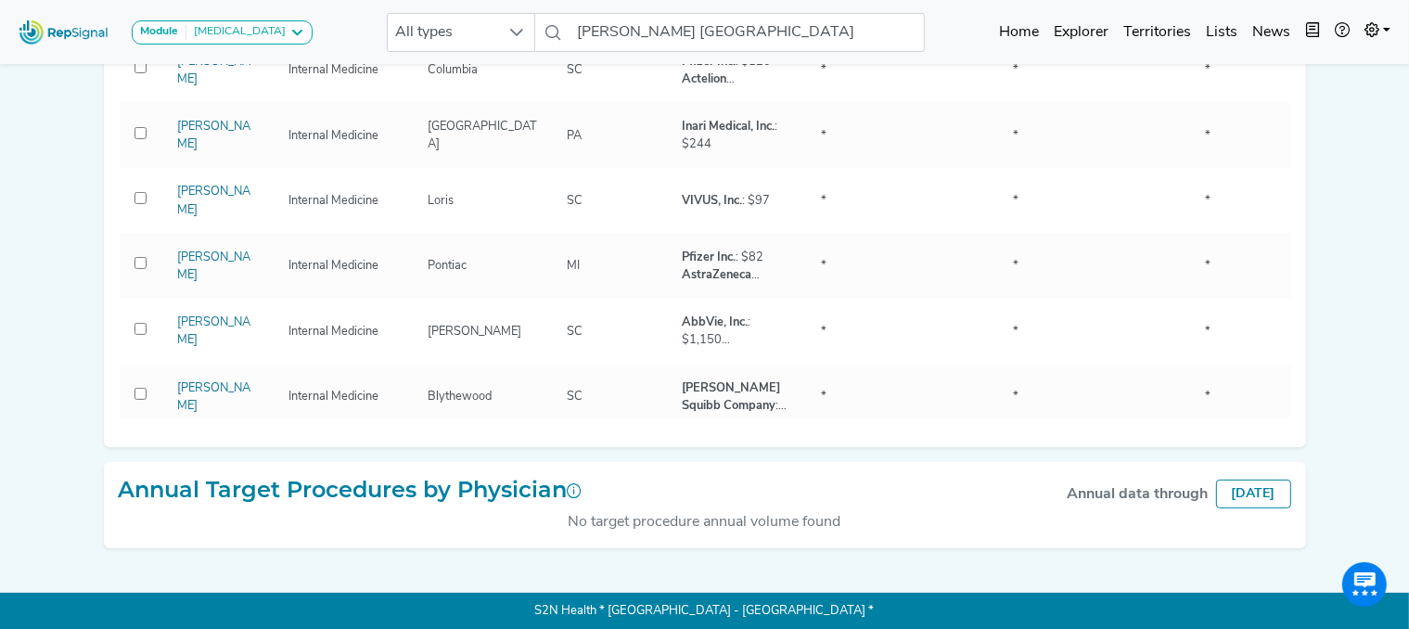
click at [819, 519] on div "No target procedure annual volume found" at bounding box center [705, 522] width 1172 height 22
